Goal: Check status

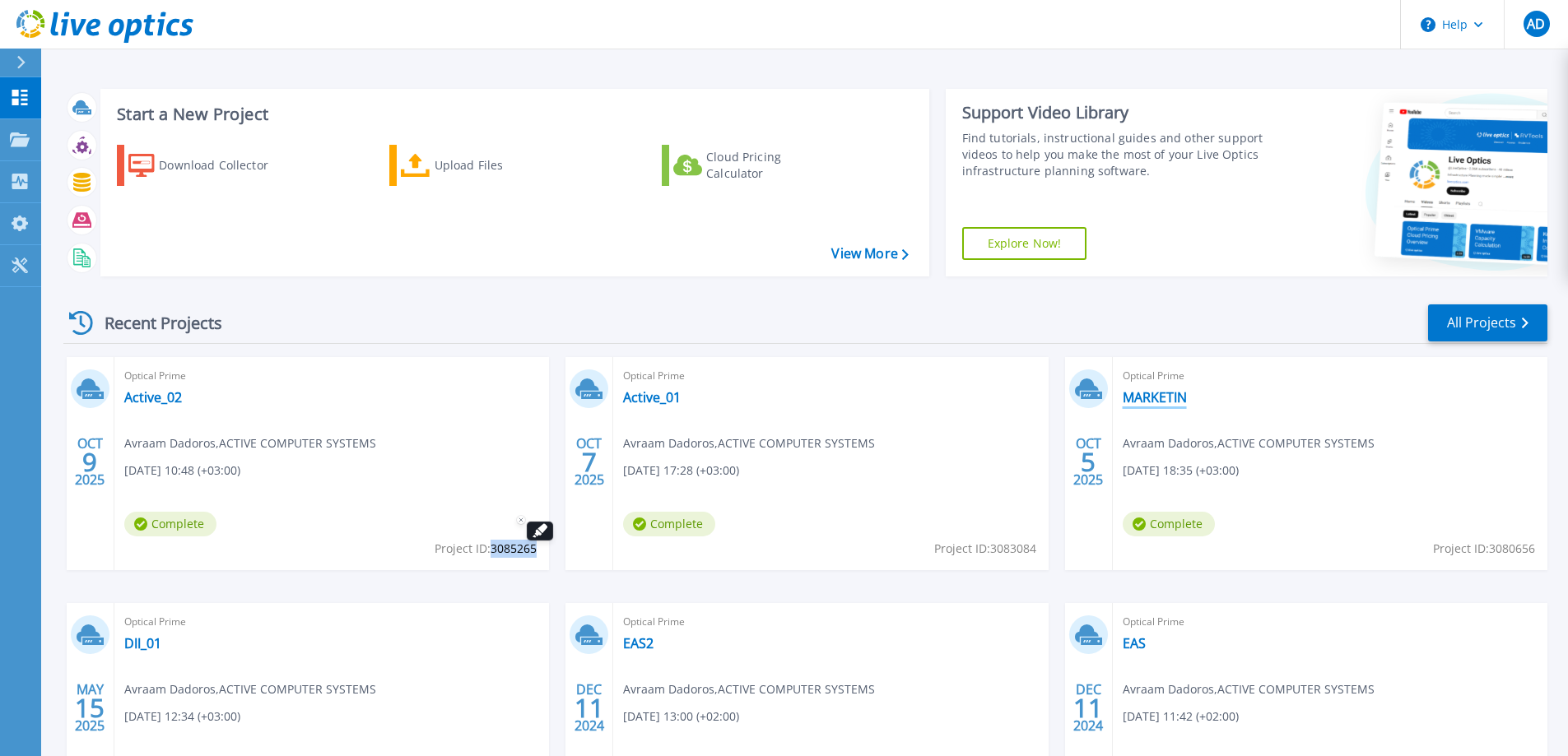
click at [1166, 402] on link "MARKETIN" at bounding box center [1155, 397] width 65 height 17
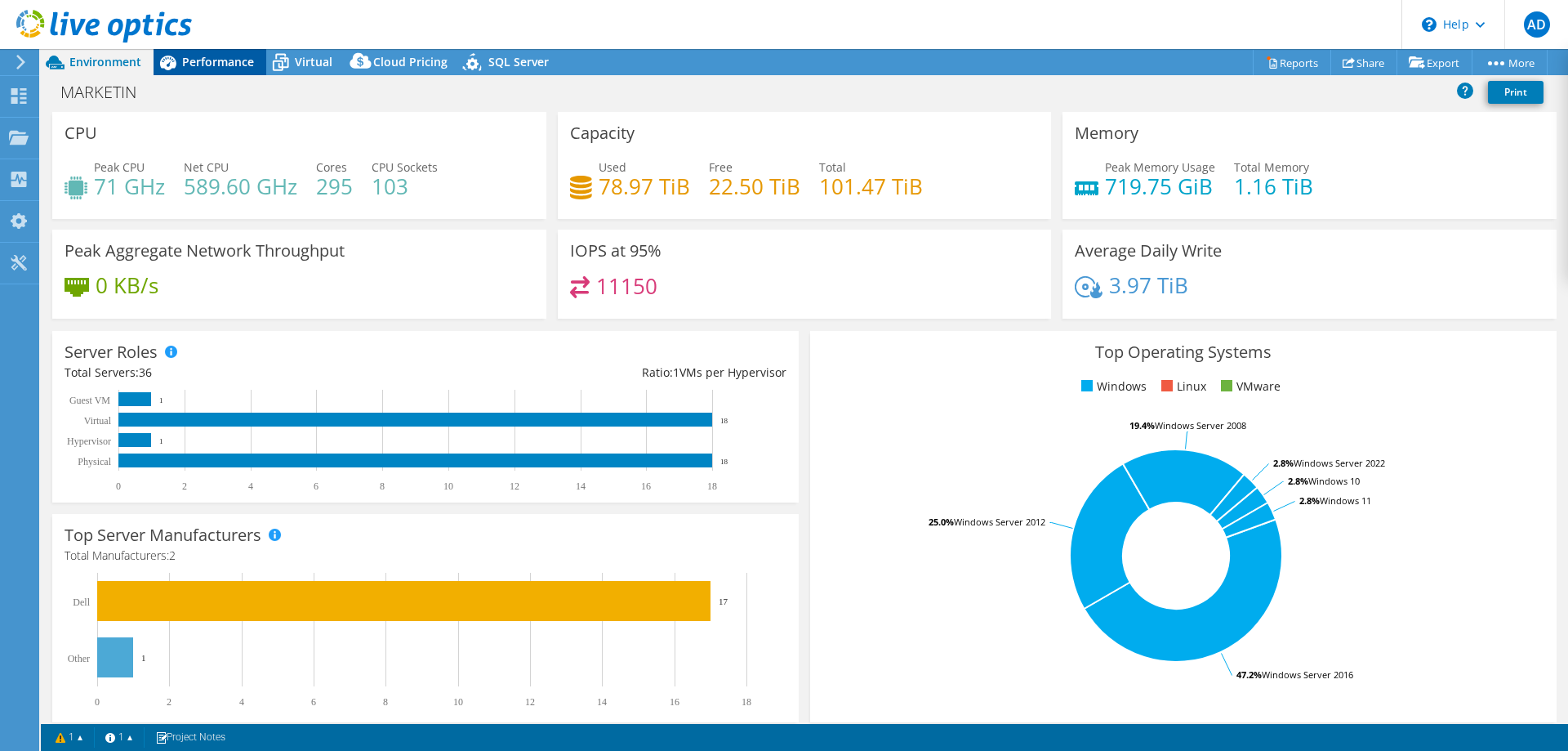
click at [226, 71] on div "Performance" at bounding box center [209, 62] width 113 height 26
